Goal: Find specific fact: Find specific fact

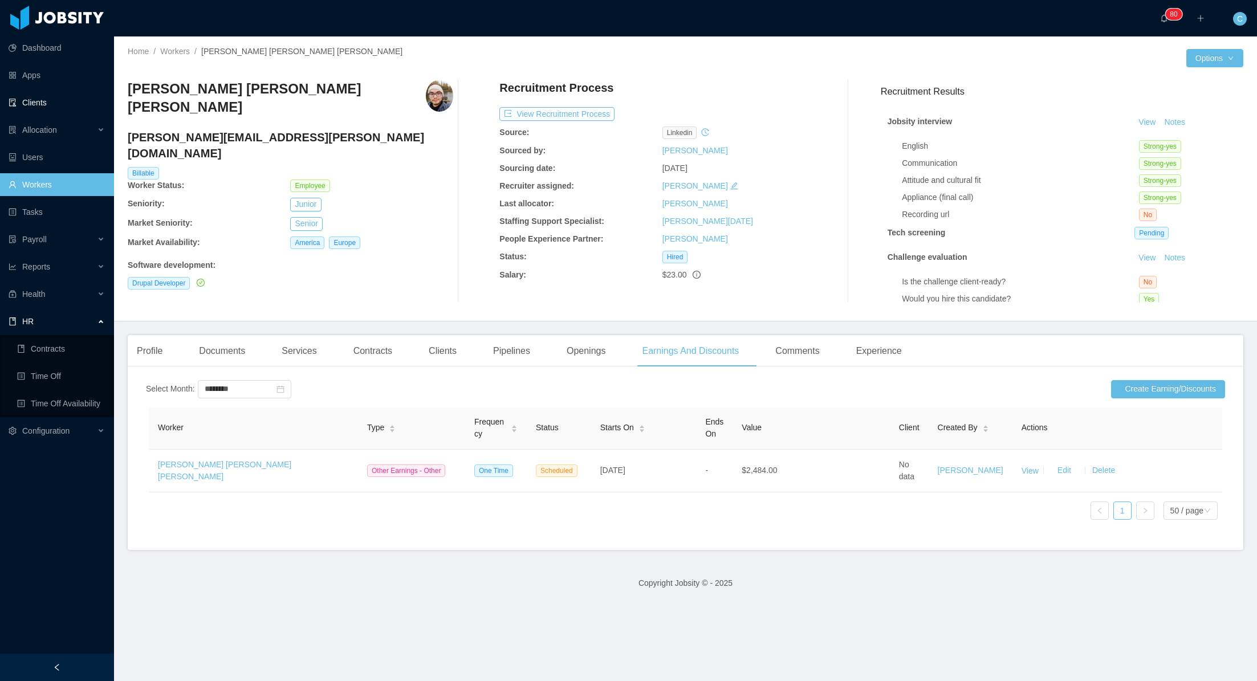
click at [62, 103] on link "Clients" at bounding box center [57, 102] width 96 height 23
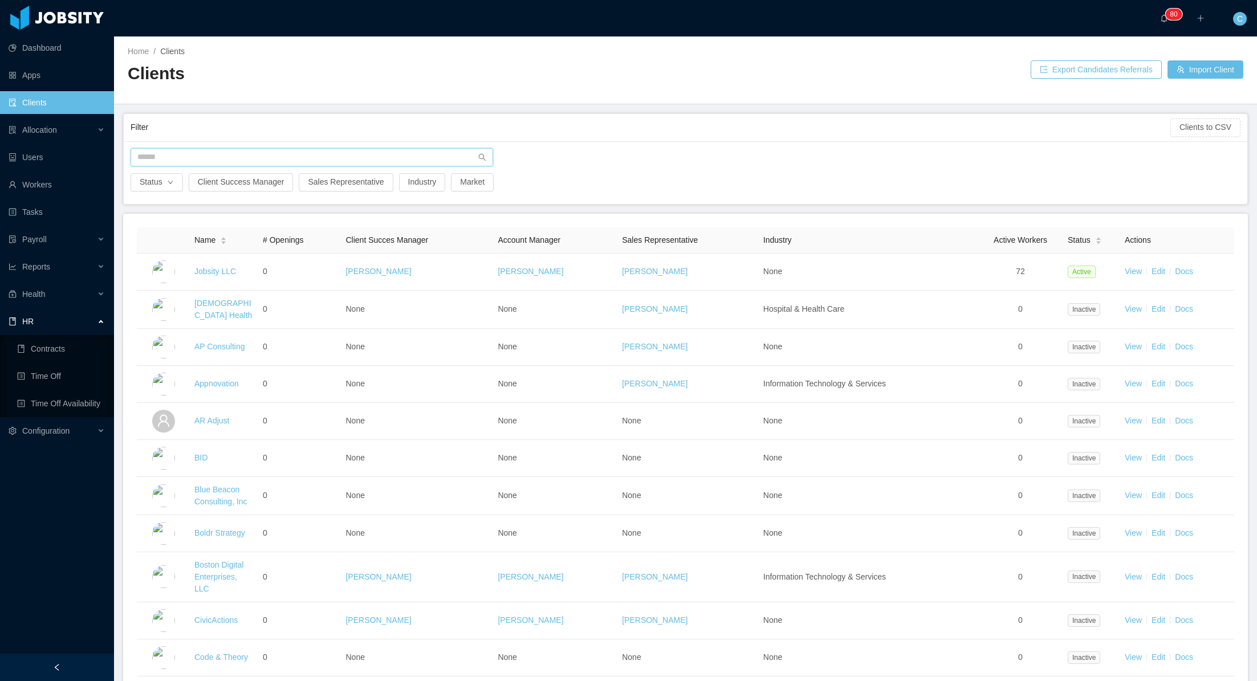
click at [186, 153] on input "text" at bounding box center [312, 157] width 363 height 18
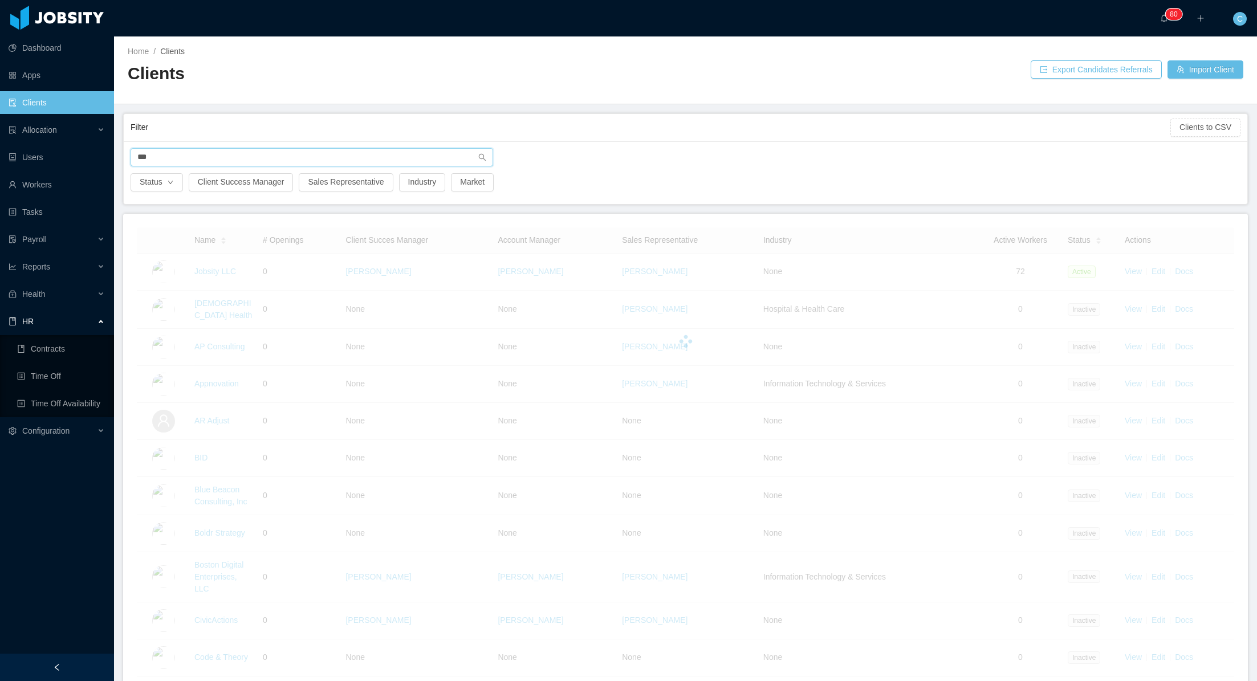
type input "****"
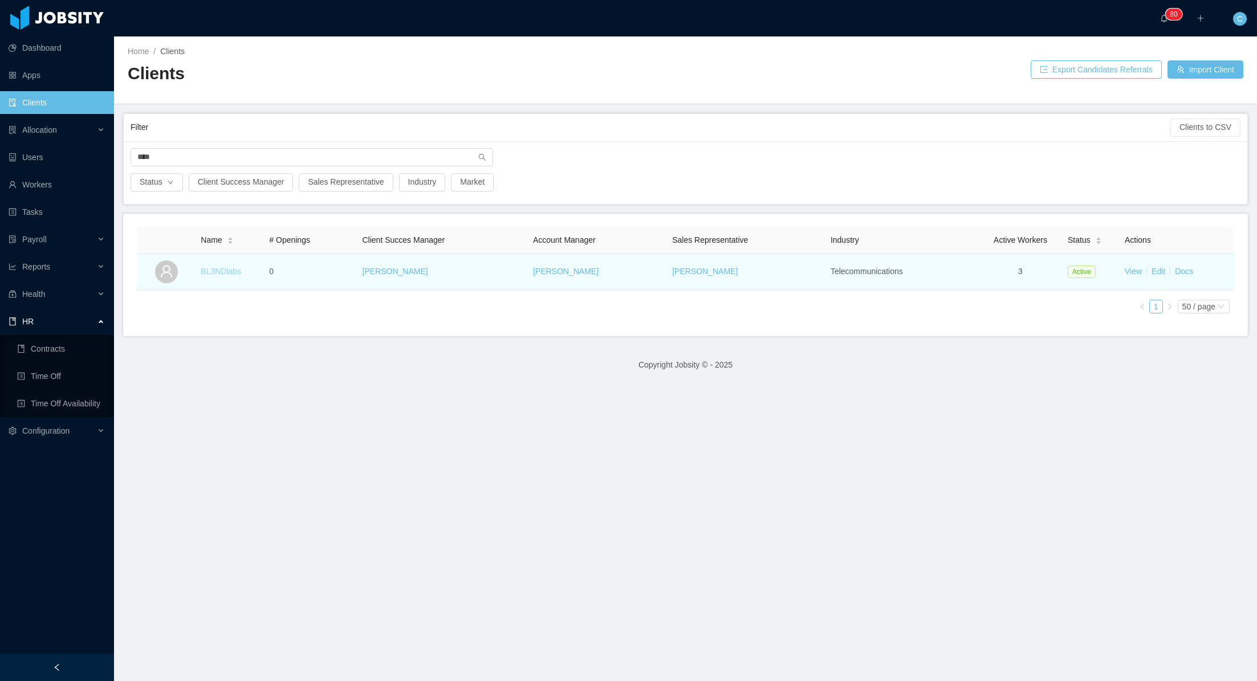
click at [223, 275] on link "BL3NDlabs" at bounding box center [221, 271] width 40 height 9
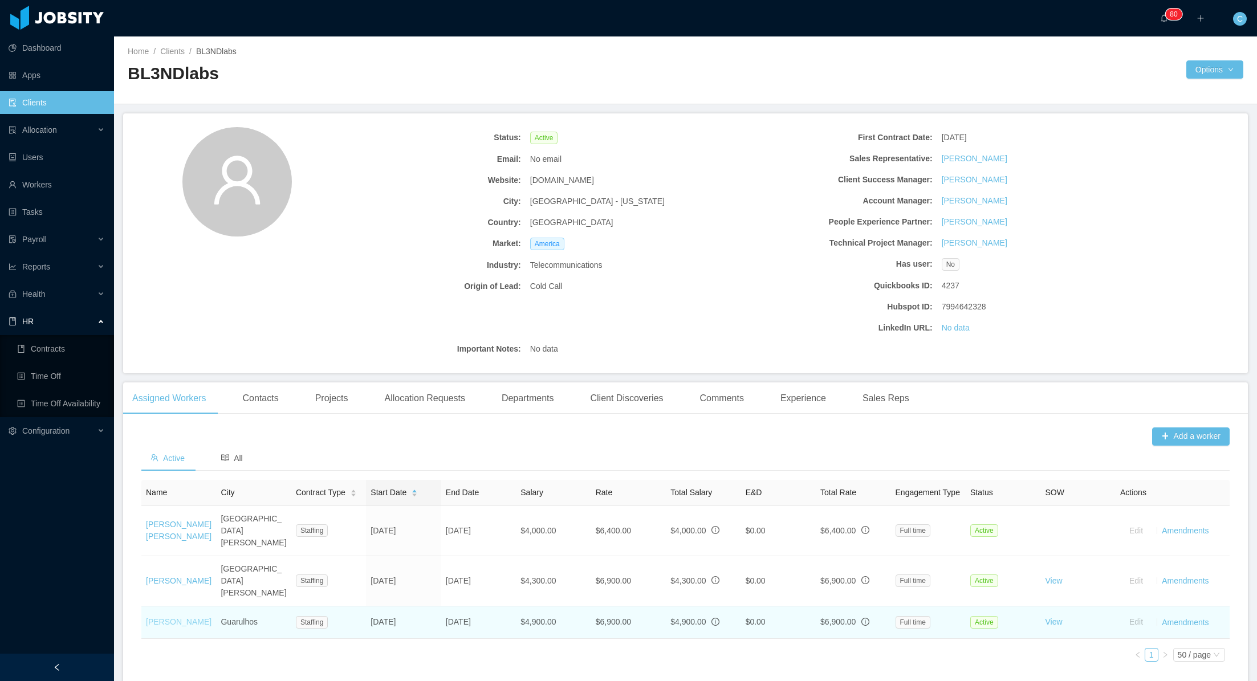
click at [164, 617] on link "[PERSON_NAME]" at bounding box center [179, 621] width 66 height 9
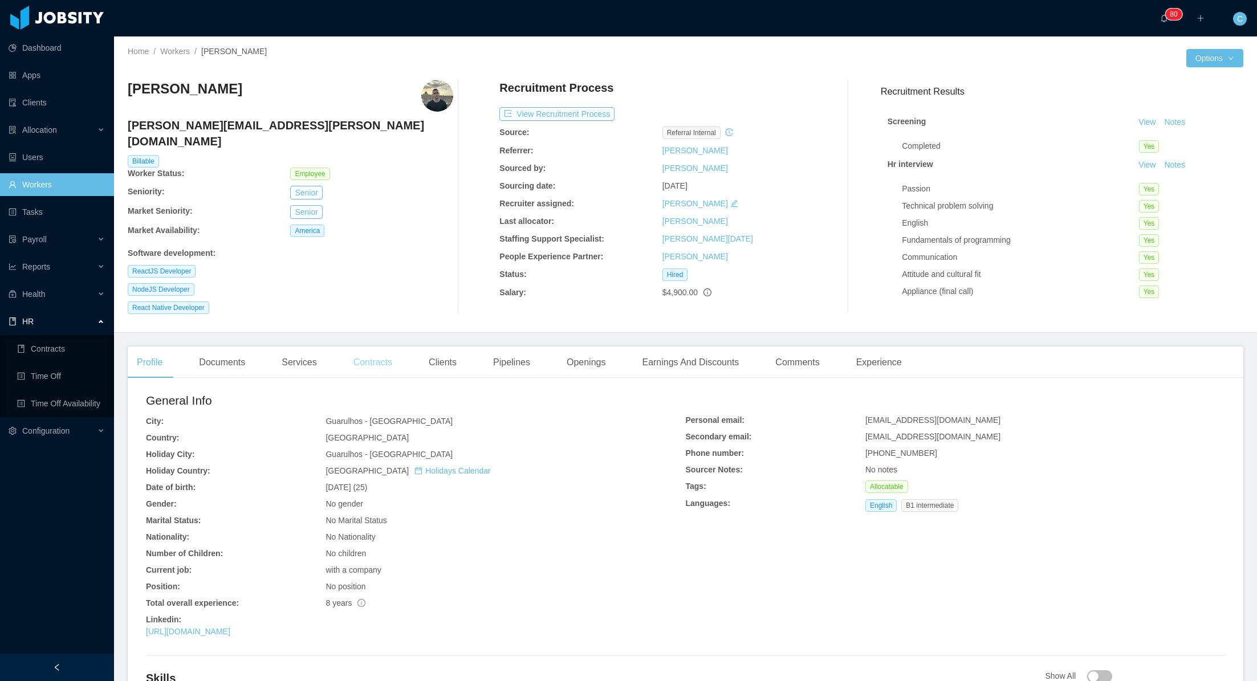
click at [374, 351] on div "Contracts" at bounding box center [372, 363] width 57 height 32
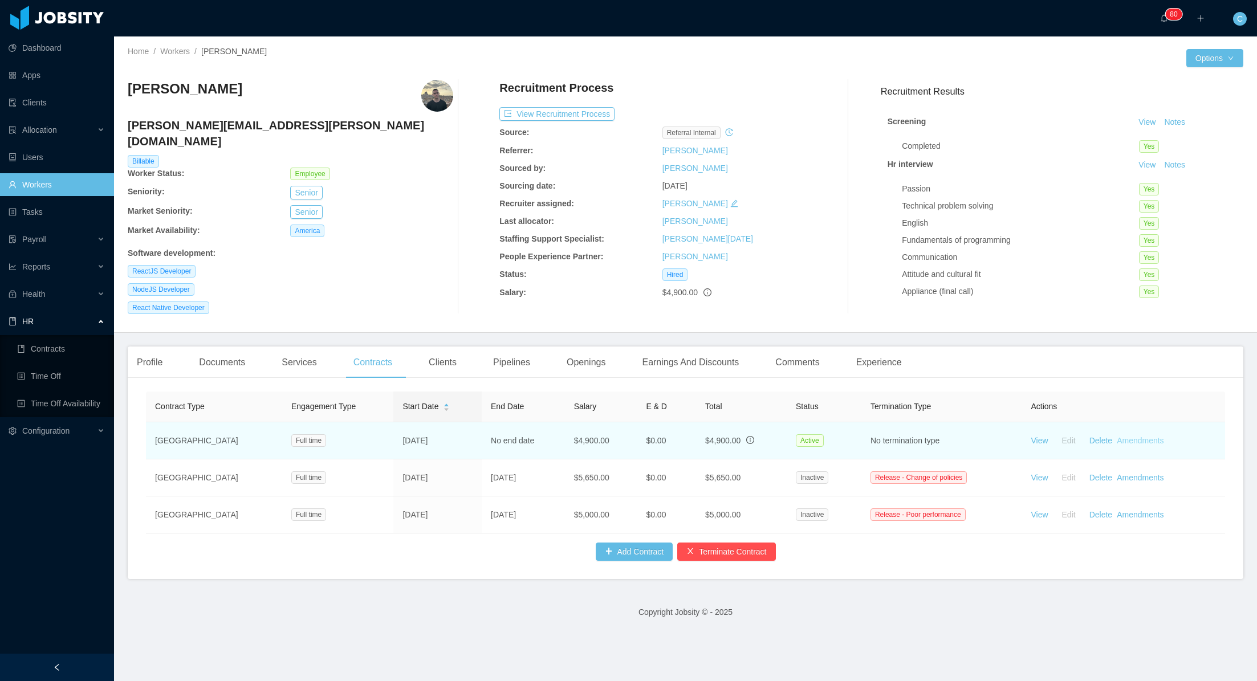
click at [1147, 436] on link "Amendments" at bounding box center [1140, 440] width 47 height 9
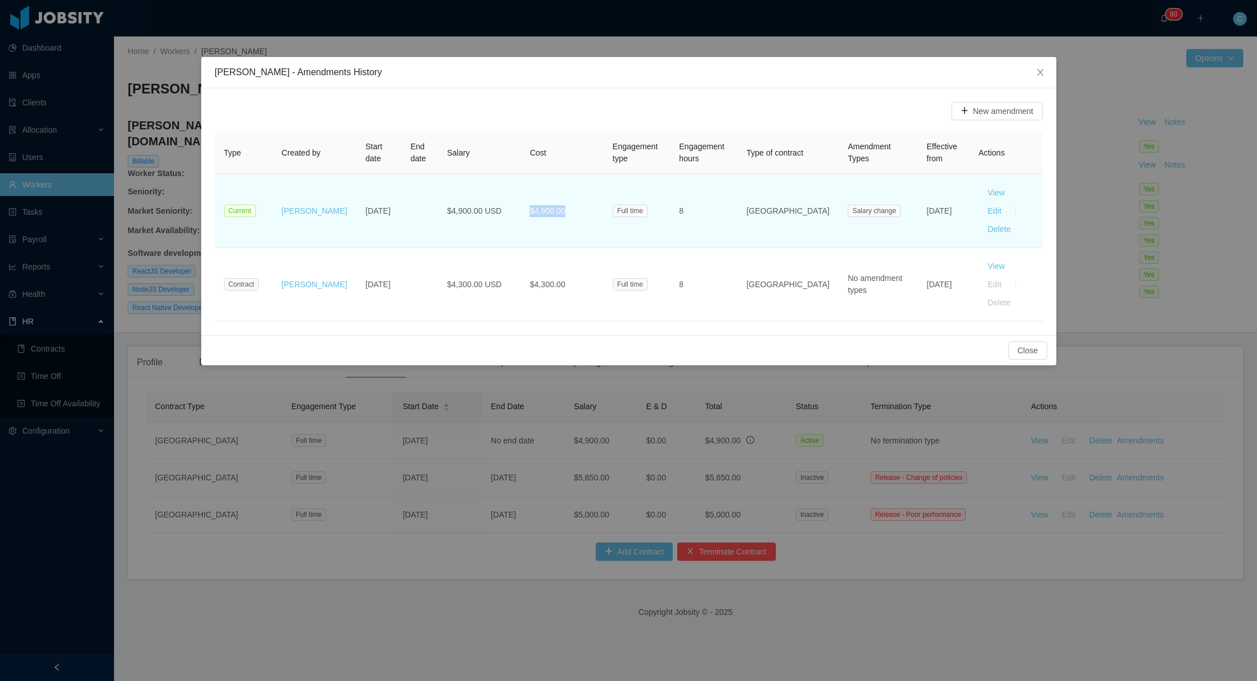
drag, startPoint x: 516, startPoint y: 202, endPoint x: 570, endPoint y: 200, distance: 53.6
click at [570, 200] on td "$4,900.00" at bounding box center [561, 211] width 83 height 74
copy span "$4,900.00"
